Goal: Task Accomplishment & Management: Use online tool/utility

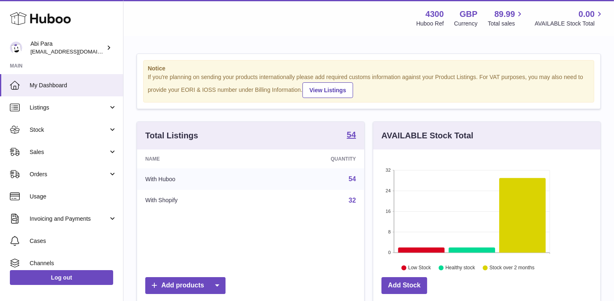
scroll to position [411363, 411344]
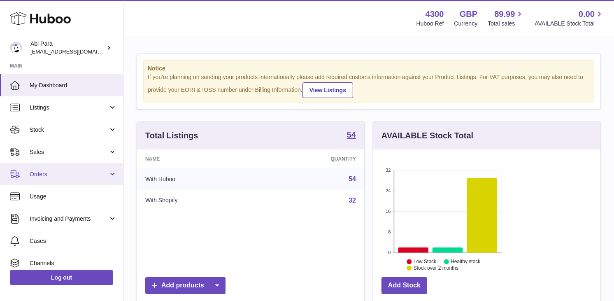
click at [81, 178] on link "Orders" at bounding box center [61, 174] width 123 height 22
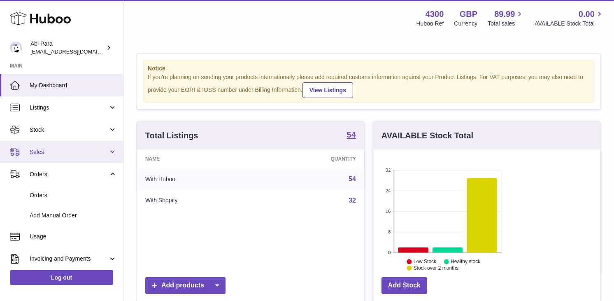
click at [73, 153] on span "Sales" at bounding box center [69, 152] width 79 height 8
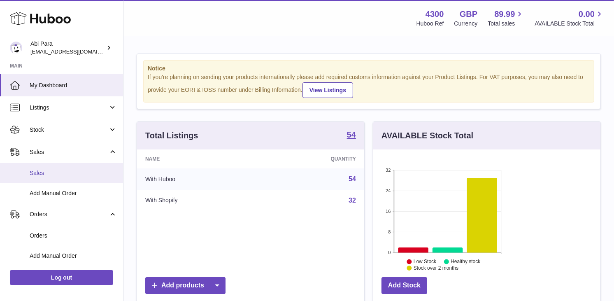
click at [74, 169] on span "Sales" at bounding box center [73, 173] width 87 height 8
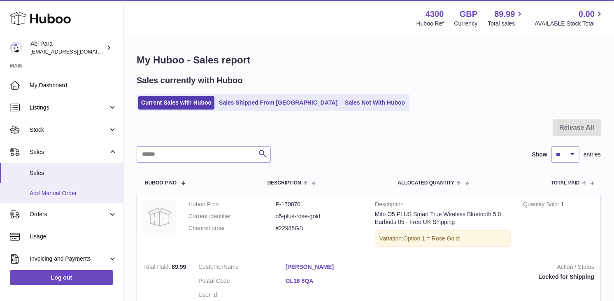
drag, startPoint x: 83, startPoint y: 190, endPoint x: 91, endPoint y: 188, distance: 7.6
click at [83, 190] on span "Add Manual Order" at bounding box center [73, 193] width 87 height 8
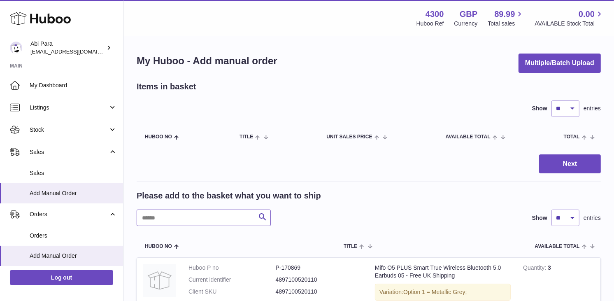
drag, startPoint x: 236, startPoint y: 228, endPoint x: 236, endPoint y: 223, distance: 5.0
click at [236, 226] on input "text" at bounding box center [204, 217] width 134 height 16
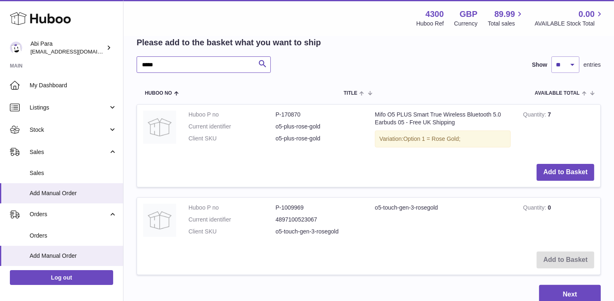
scroll to position [137, 0]
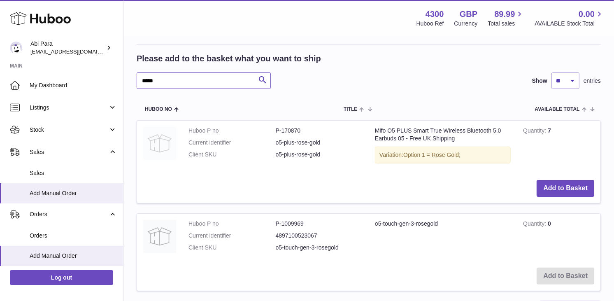
type input "****"
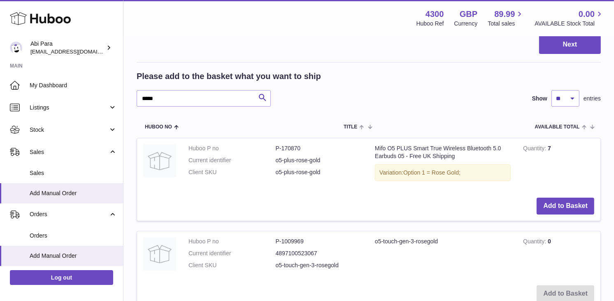
scroll to position [98, 0]
